Goal: Information Seeking & Learning: Learn about a topic

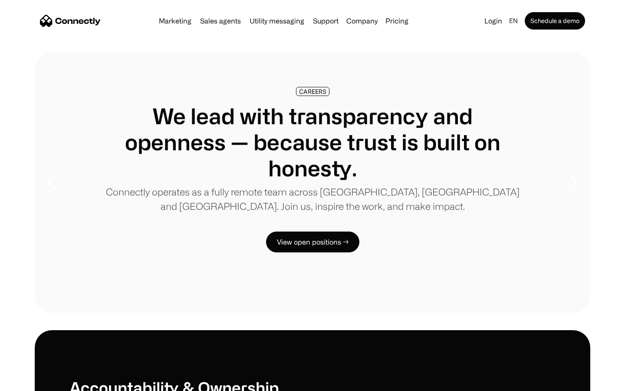
scroll to position [2650, 0]
